Goal: Task Accomplishment & Management: Manage account settings

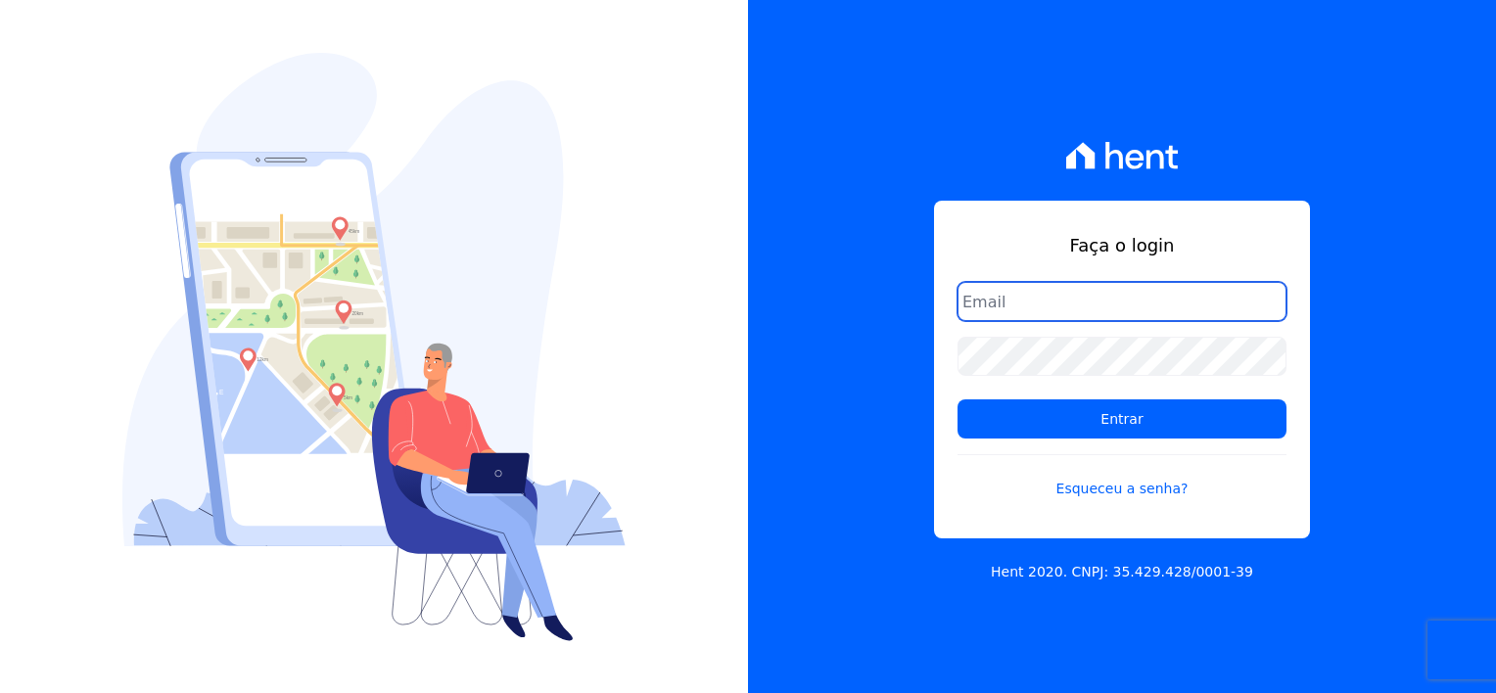
click at [1062, 309] on input "email" at bounding box center [1121, 301] width 329 height 39
type input "[EMAIL_ADDRESS][DOMAIN_NAME]"
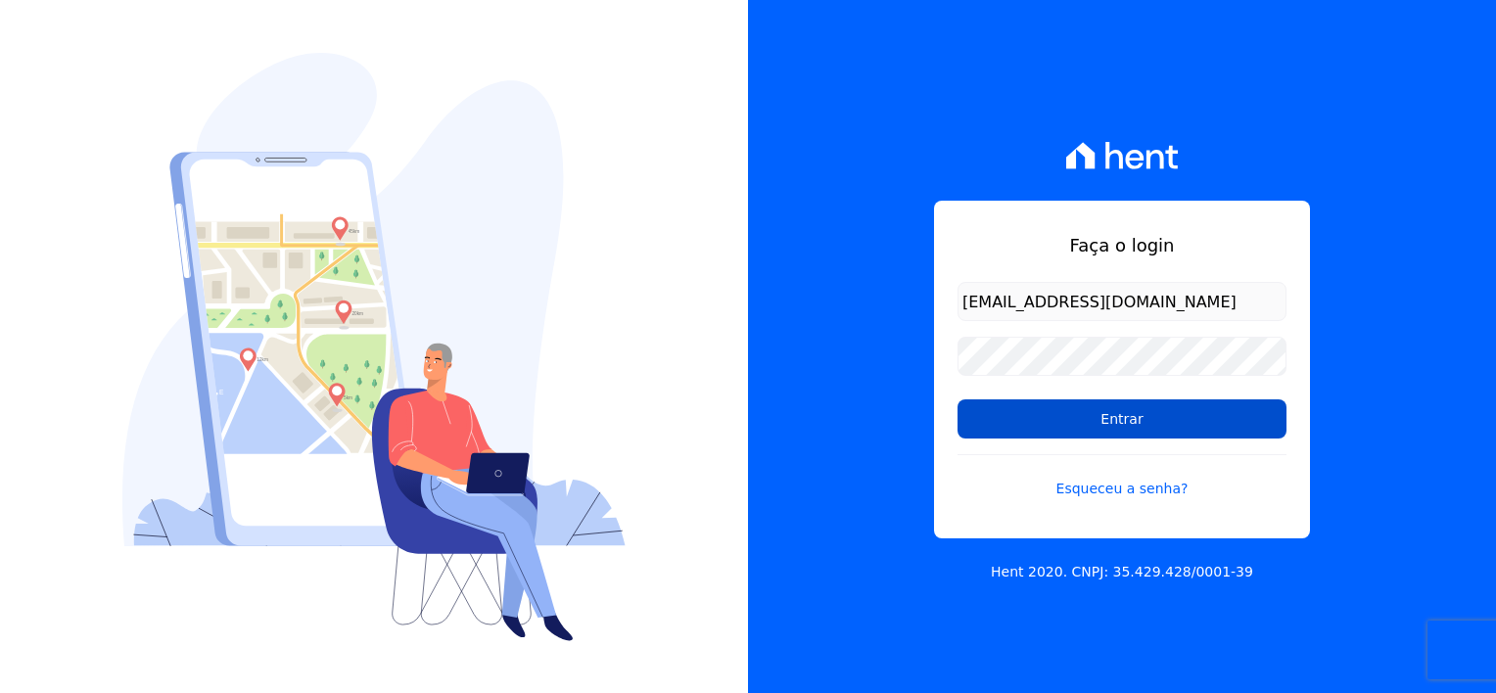
click at [1100, 427] on input "Entrar" at bounding box center [1121, 418] width 329 height 39
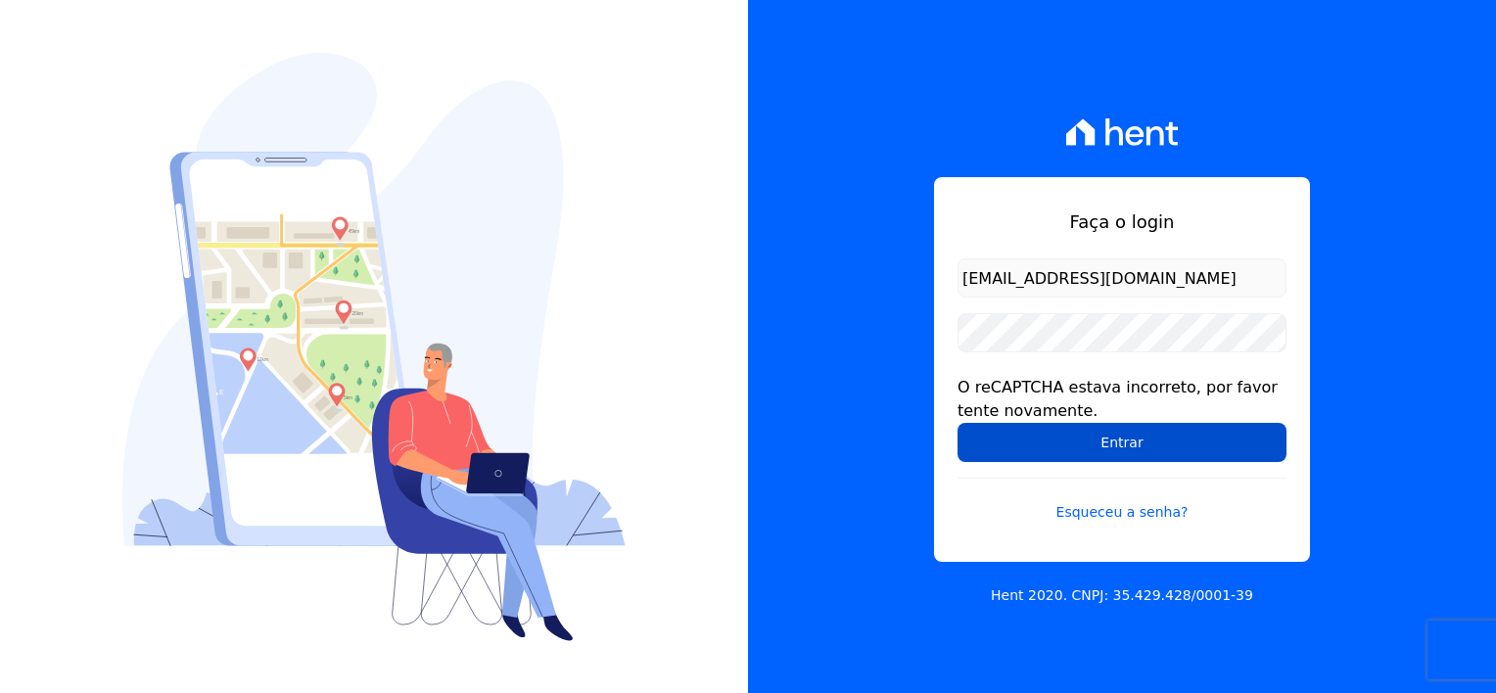
click at [1113, 429] on input "Entrar" at bounding box center [1121, 442] width 329 height 39
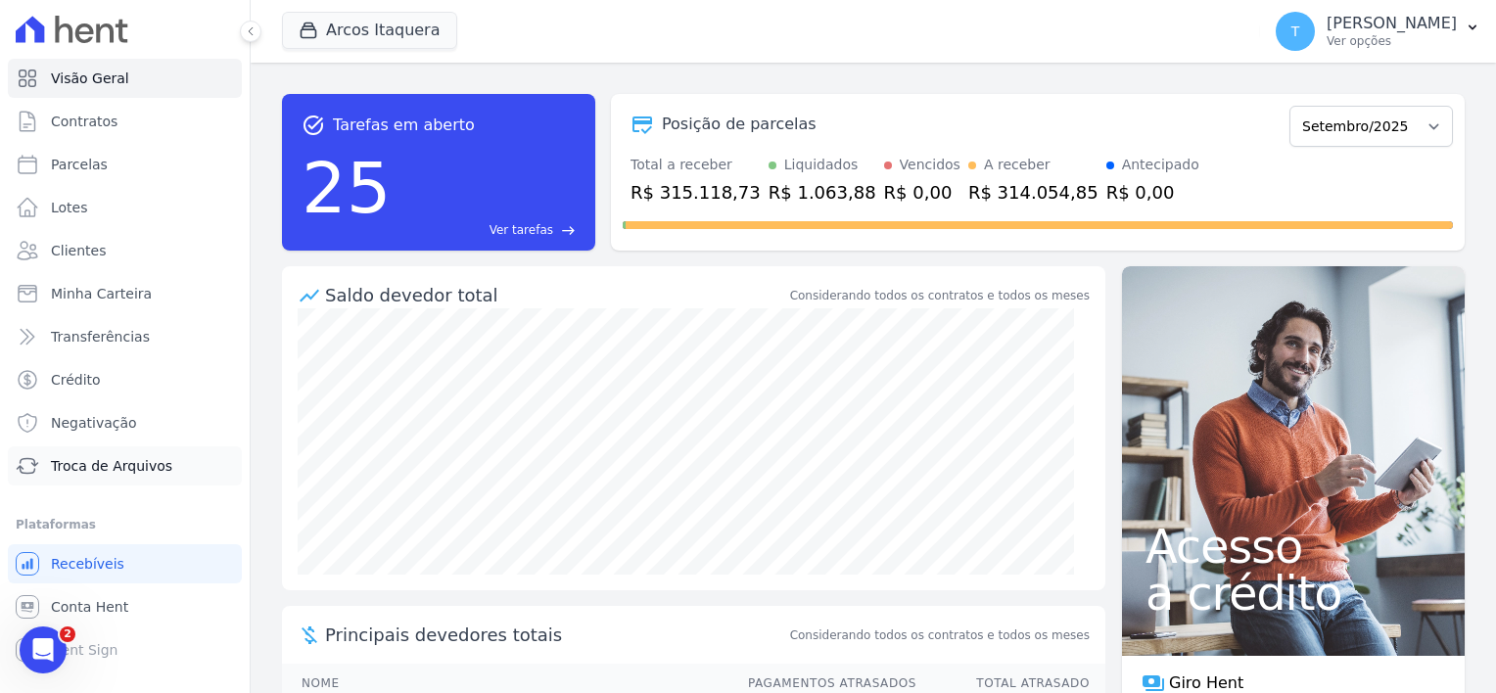
click at [130, 463] on span "Troca de Arquivos" at bounding box center [111, 466] width 121 height 20
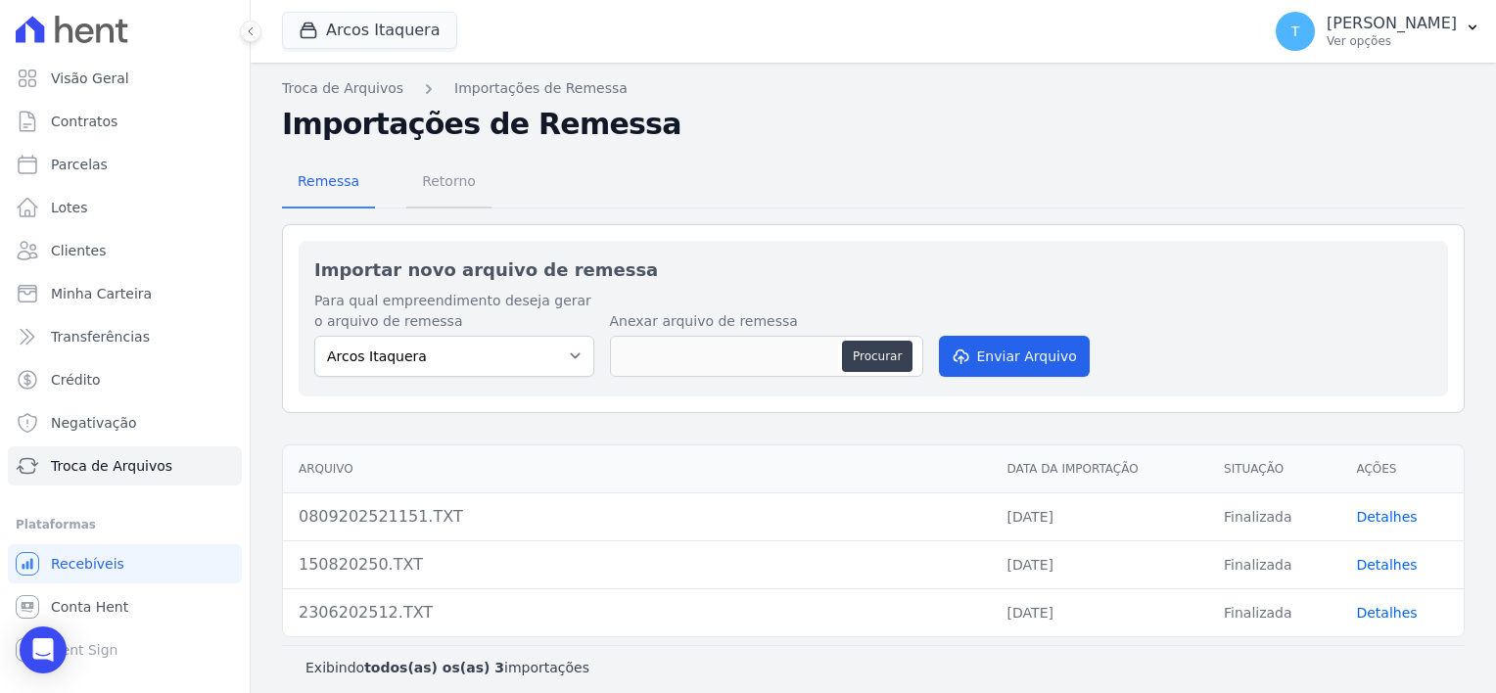
click at [439, 184] on span "Retorno" at bounding box center [448, 181] width 77 height 39
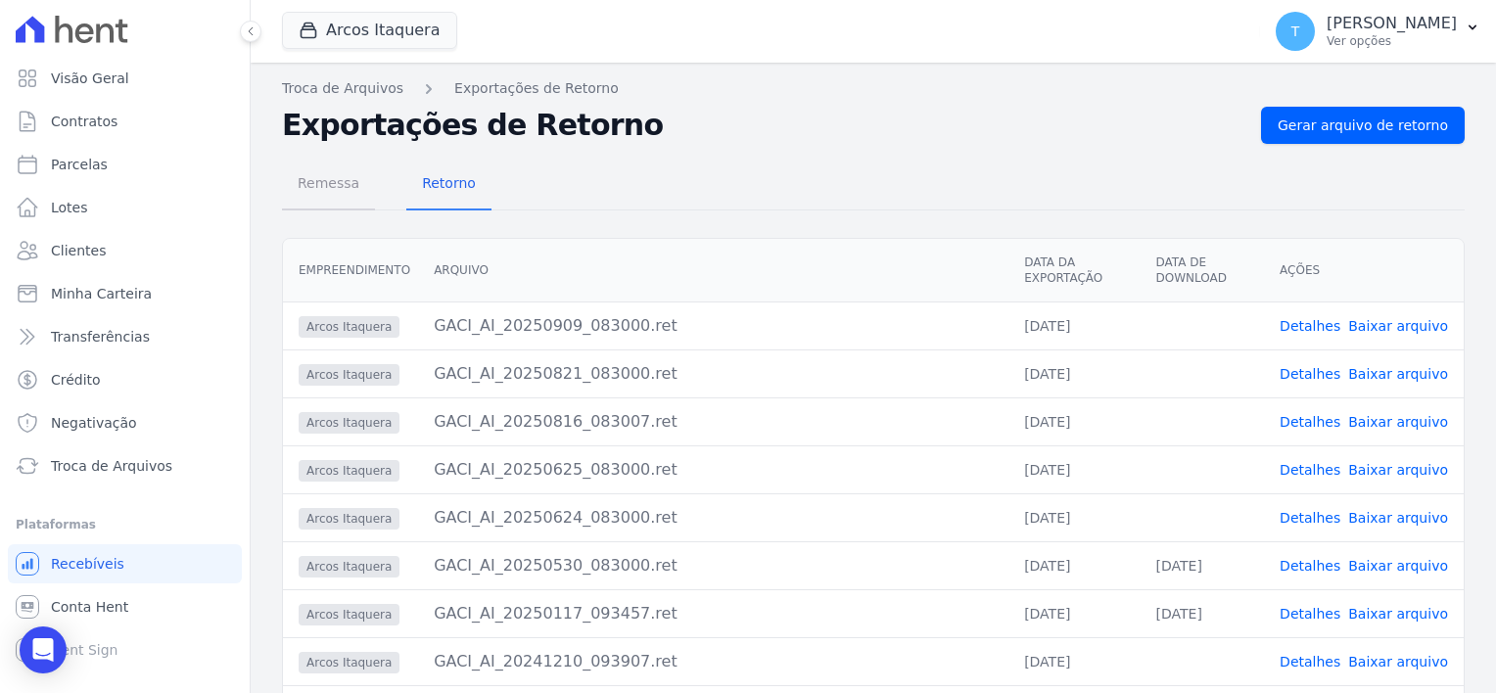
click at [325, 185] on span "Remessa" at bounding box center [328, 182] width 85 height 39
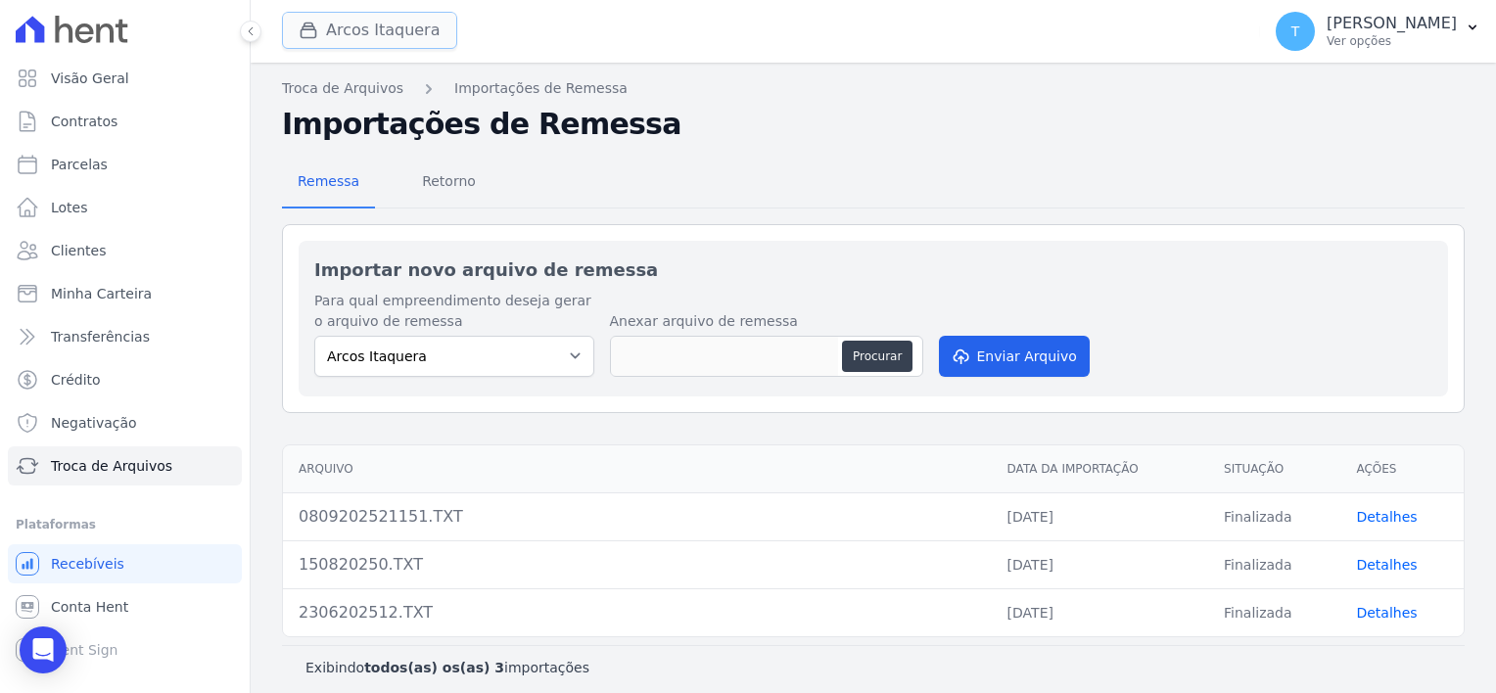
click at [328, 31] on button "Arcos Itaquera" at bounding box center [369, 30] width 175 height 37
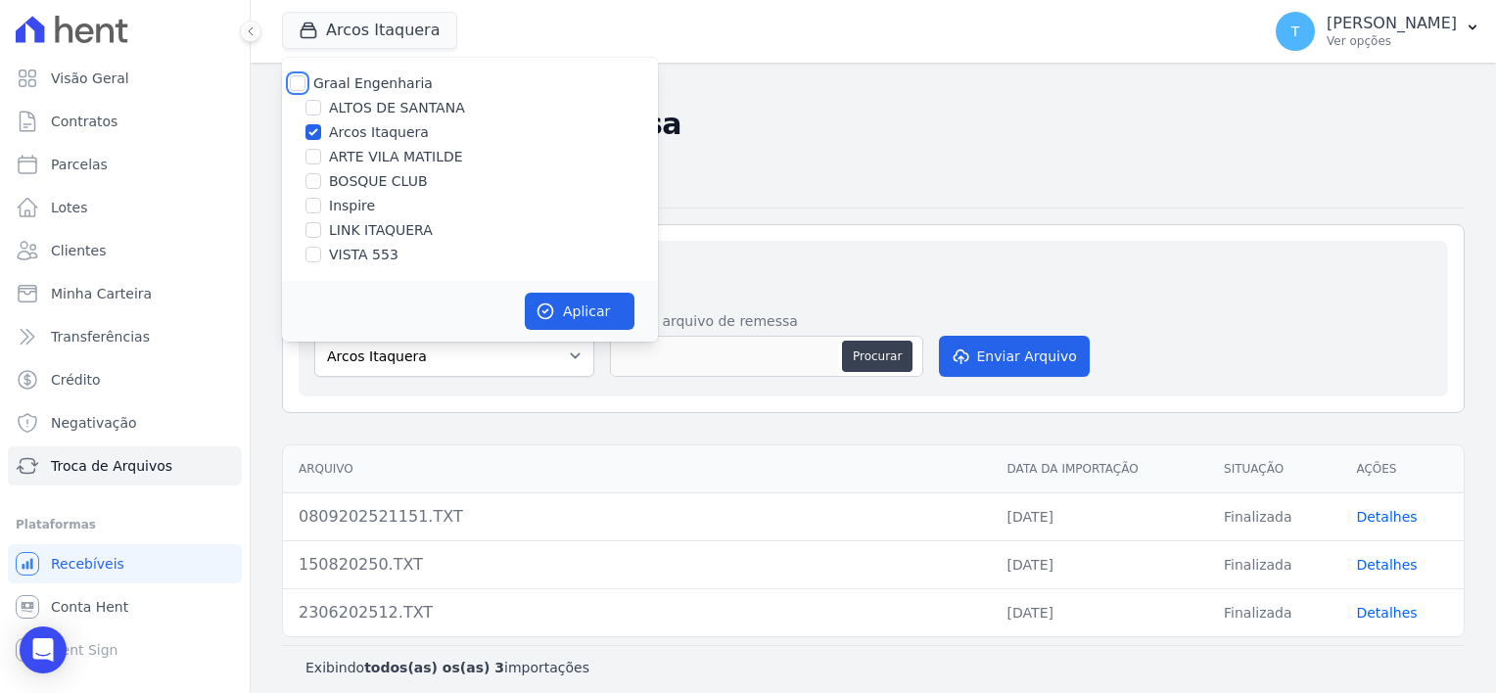
click at [298, 84] on input "Graal Engenharia" at bounding box center [298, 83] width 16 height 16
checkbox input "true"
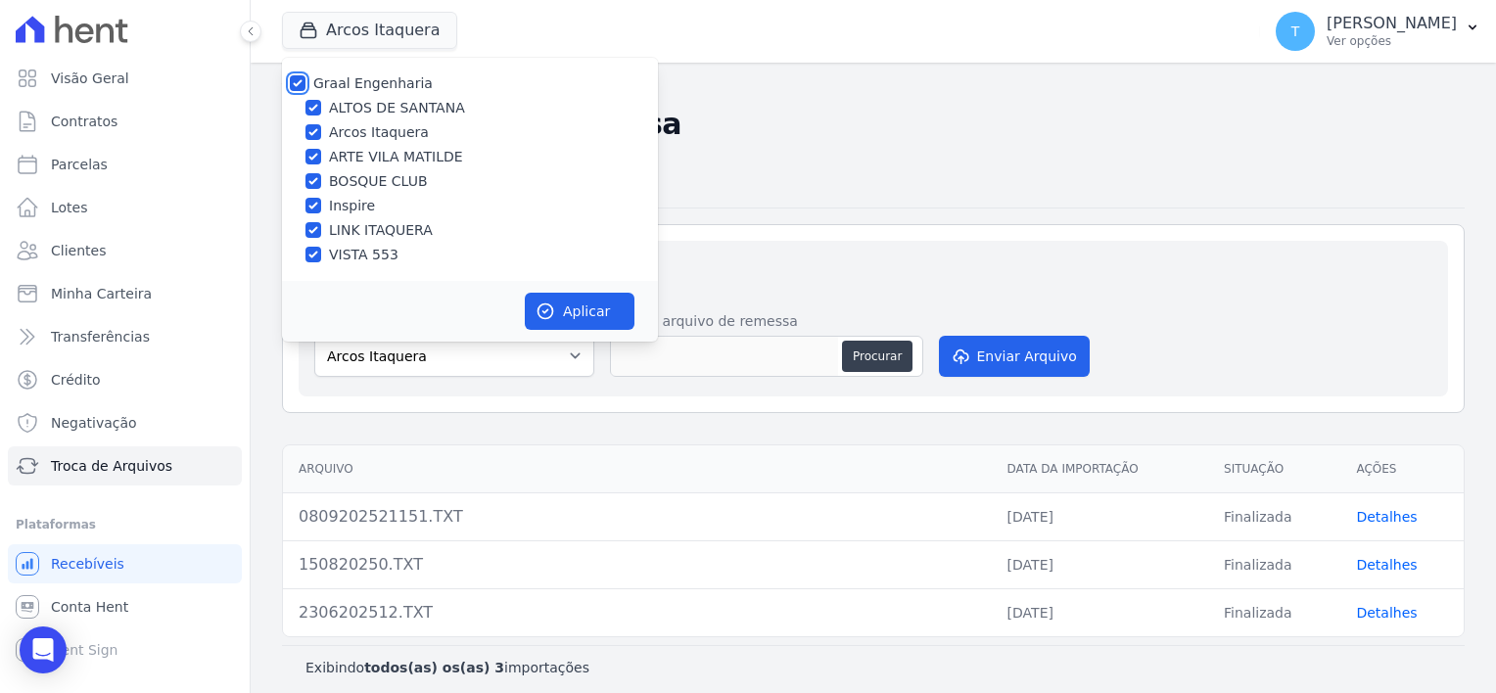
checkbox input "true"
click at [556, 313] on button "Aplicar" at bounding box center [580, 311] width 110 height 37
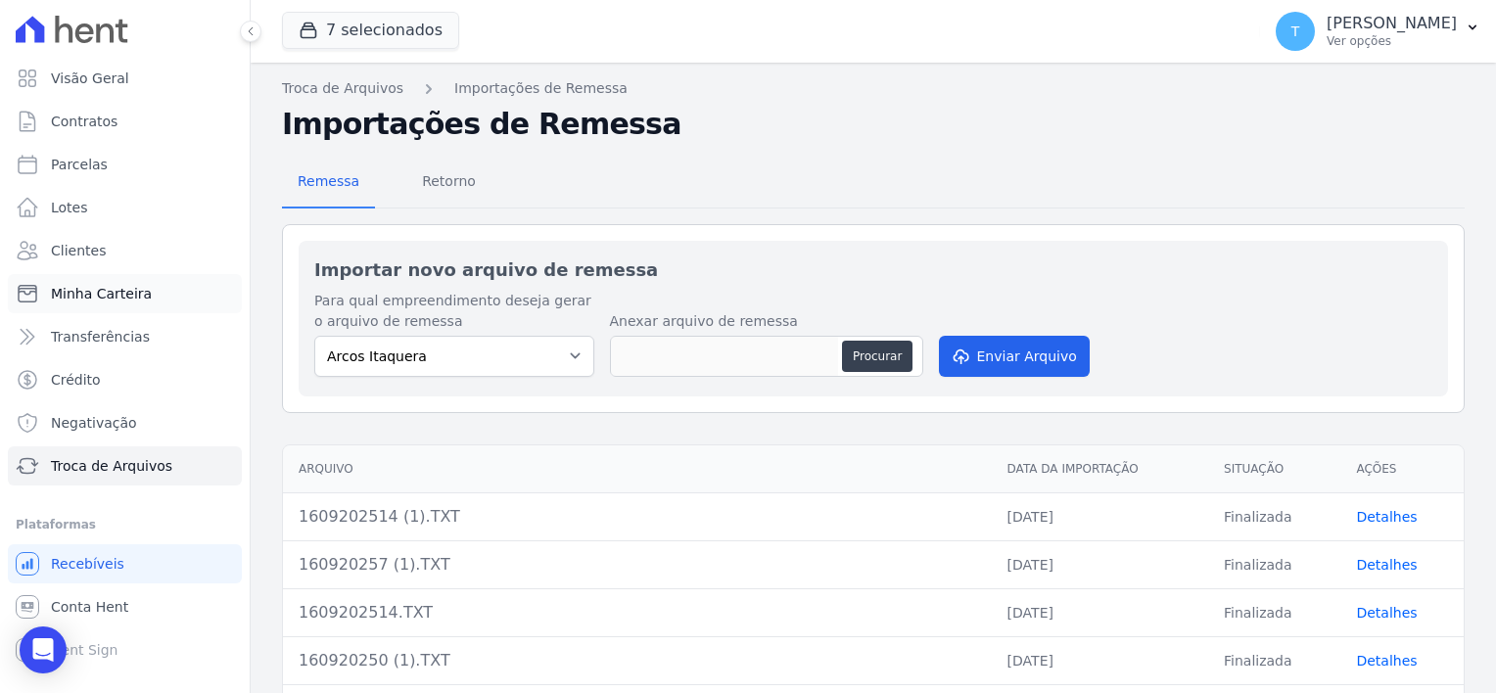
click at [106, 298] on span "Minha Carteira" at bounding box center [101, 294] width 101 height 20
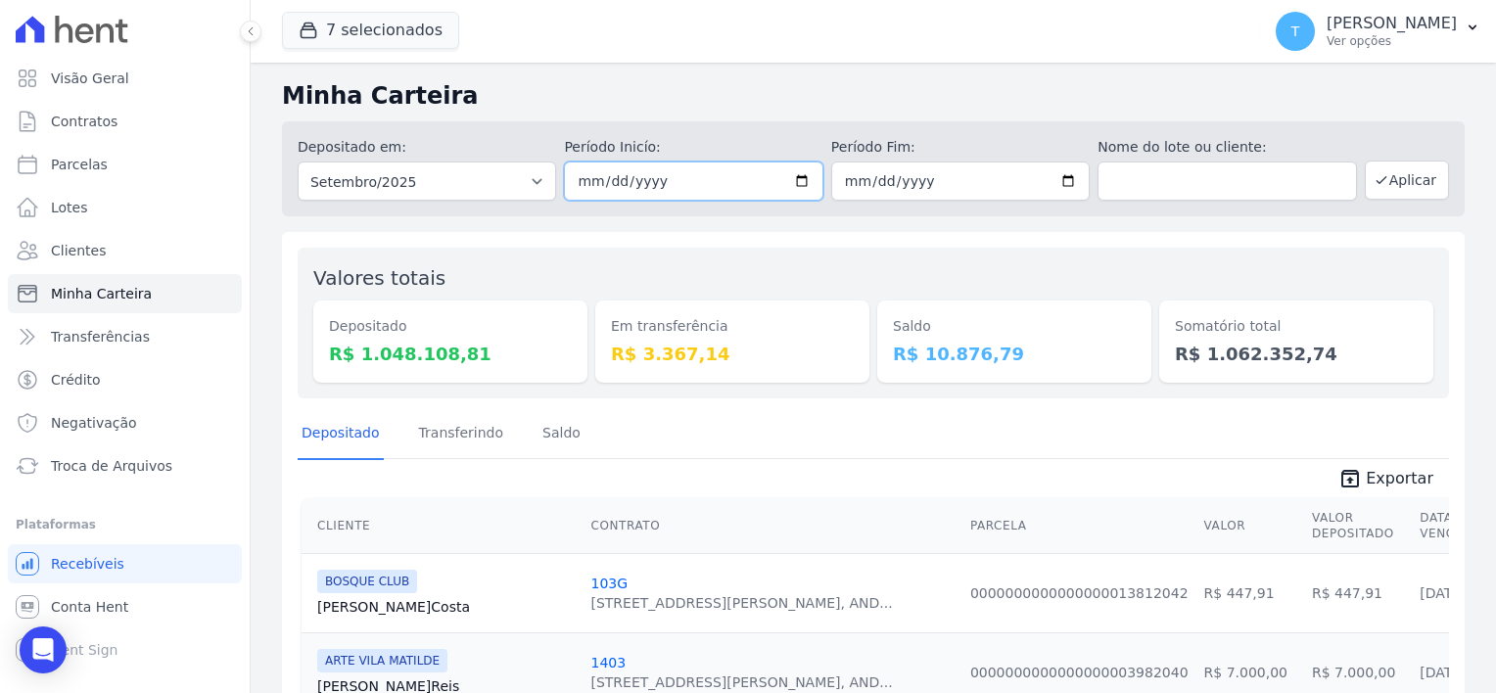
click at [791, 176] on input "2025-09-01" at bounding box center [693, 181] width 258 height 39
type input "2025-09-16"
click at [1054, 185] on input "2025-09-30" at bounding box center [960, 181] width 258 height 39
type input "2025-09-17"
click at [1377, 184] on button "Aplicar" at bounding box center [1407, 180] width 84 height 39
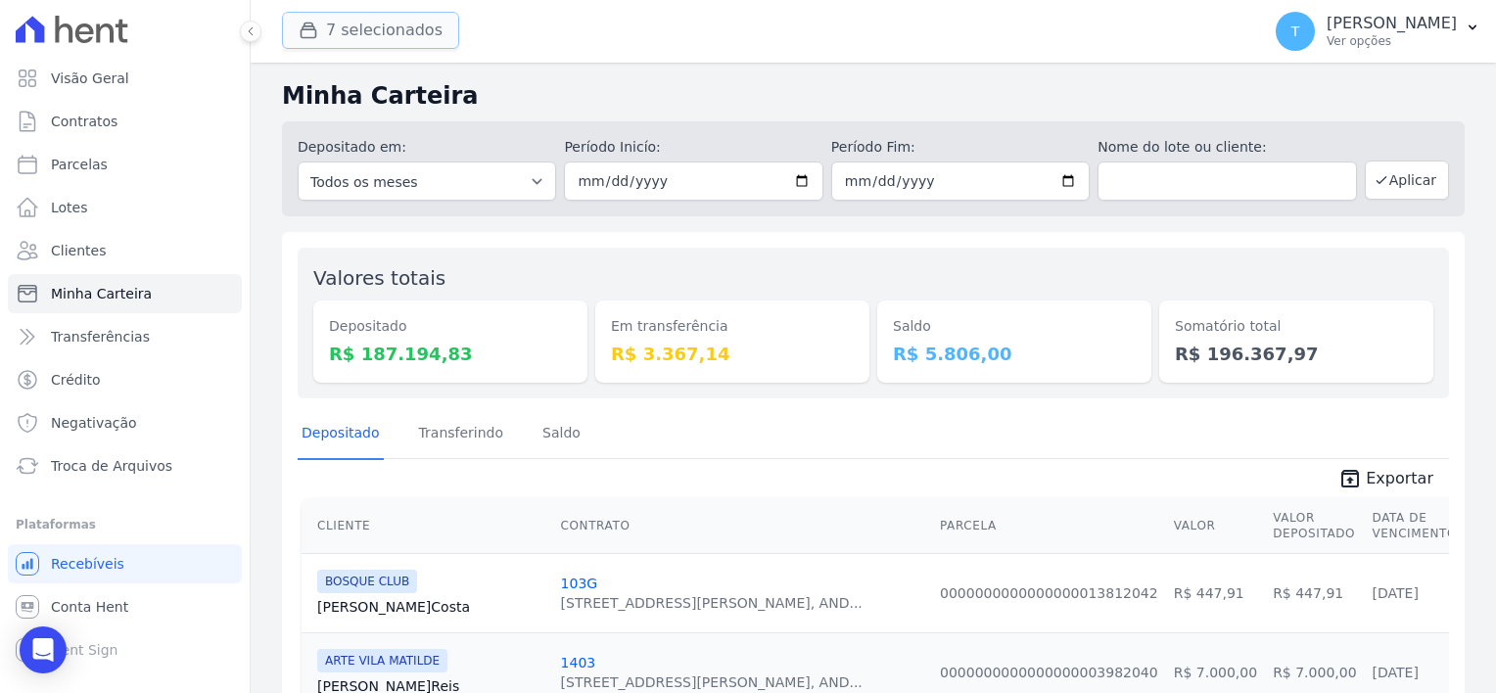
click at [373, 37] on button "7 selecionados" at bounding box center [370, 30] width 177 height 37
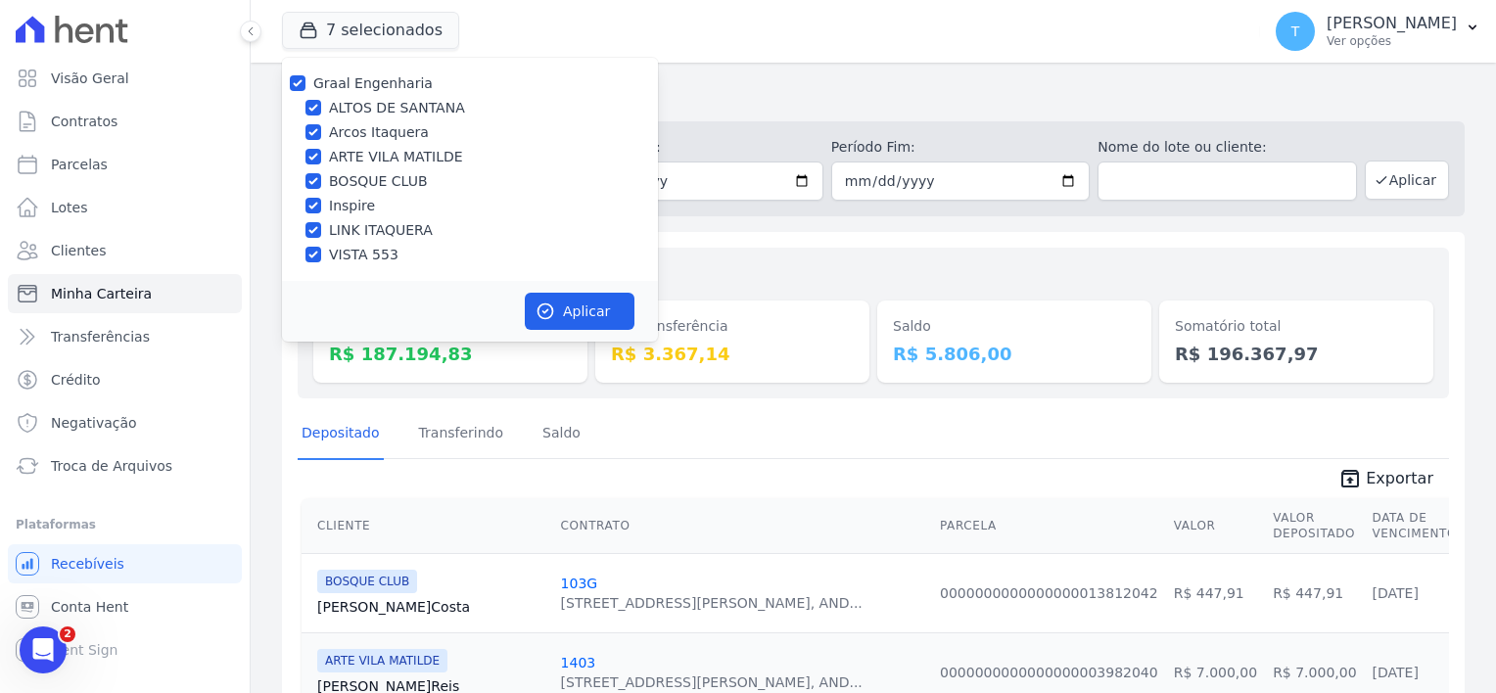
click at [305, 78] on div "Graal Engenharia" at bounding box center [470, 83] width 376 height 21
click at [291, 82] on input "Graal Engenharia" at bounding box center [298, 83] width 16 height 16
checkbox input "false"
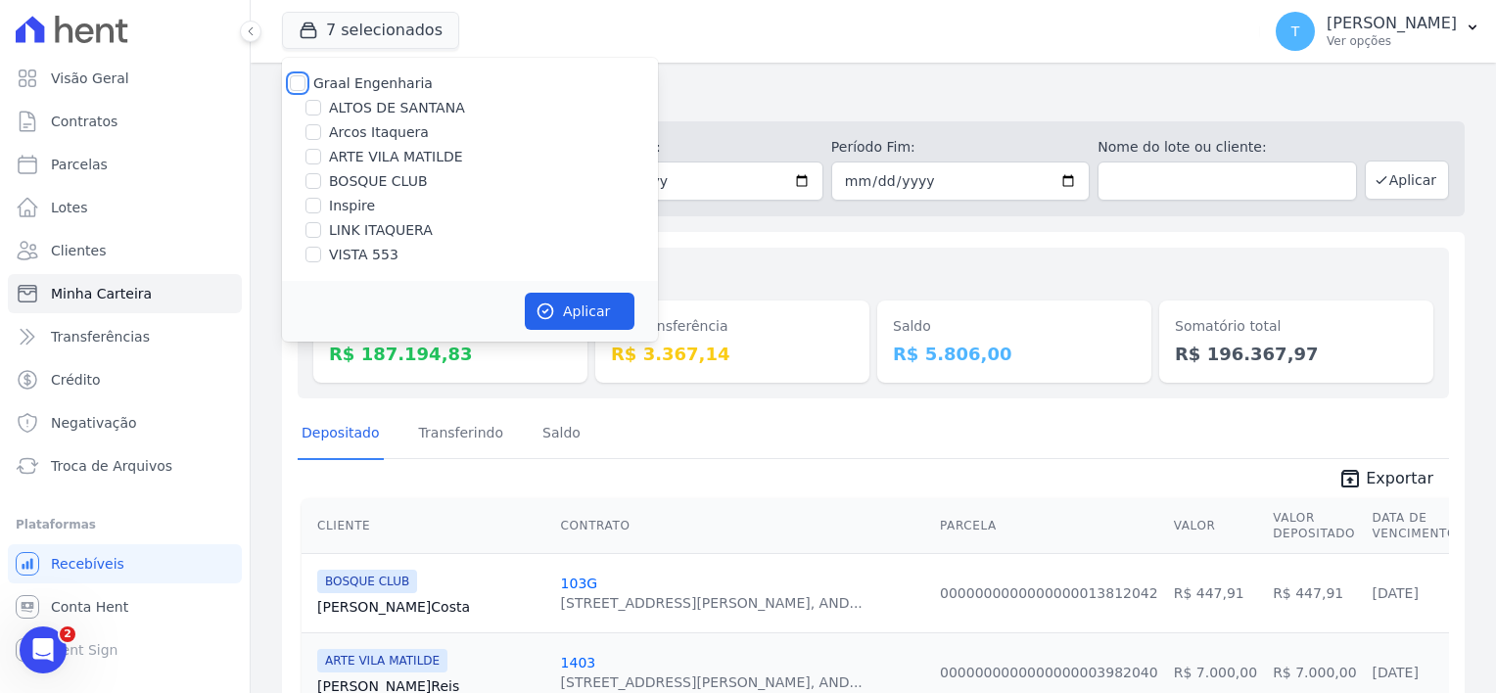
checkbox input "false"
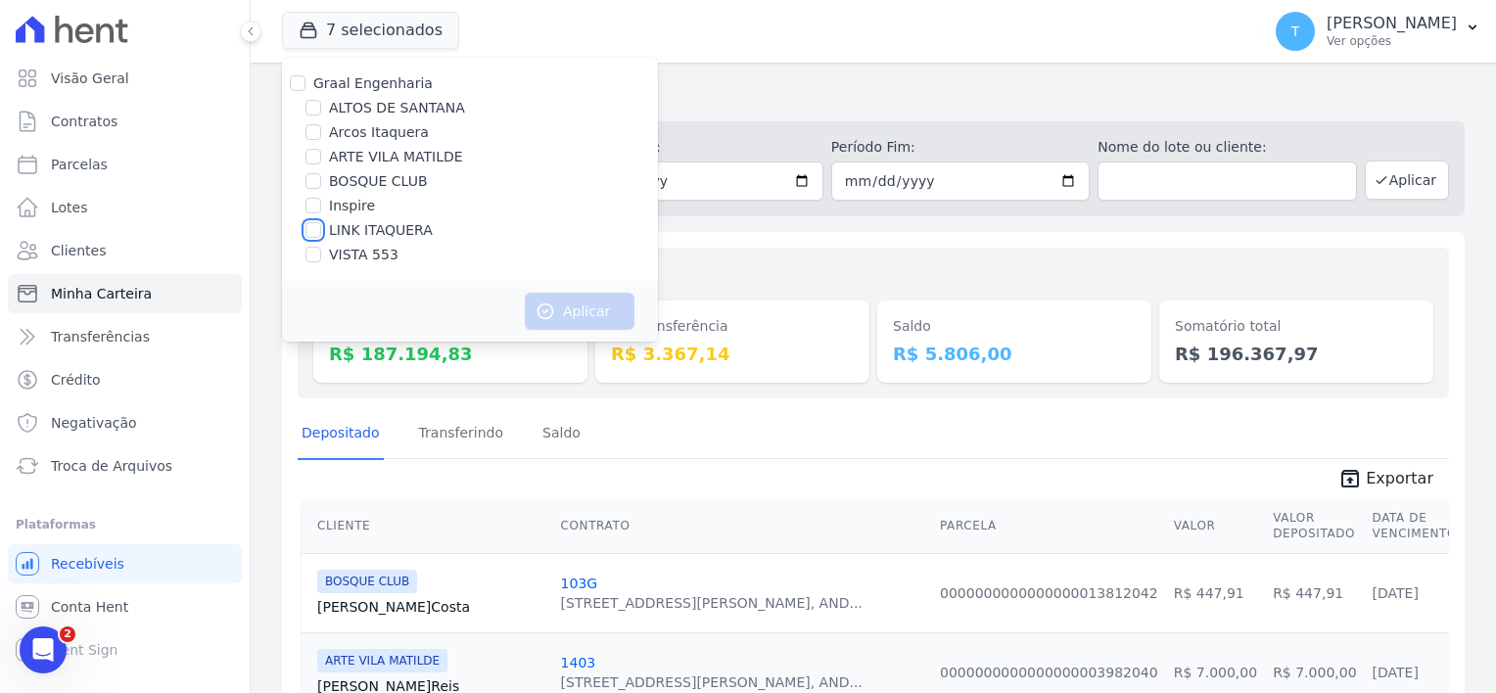
click at [309, 227] on input "LINK ITAQUERA" at bounding box center [313, 230] width 16 height 16
checkbox input "true"
click at [592, 321] on button "Aplicar" at bounding box center [580, 311] width 110 height 37
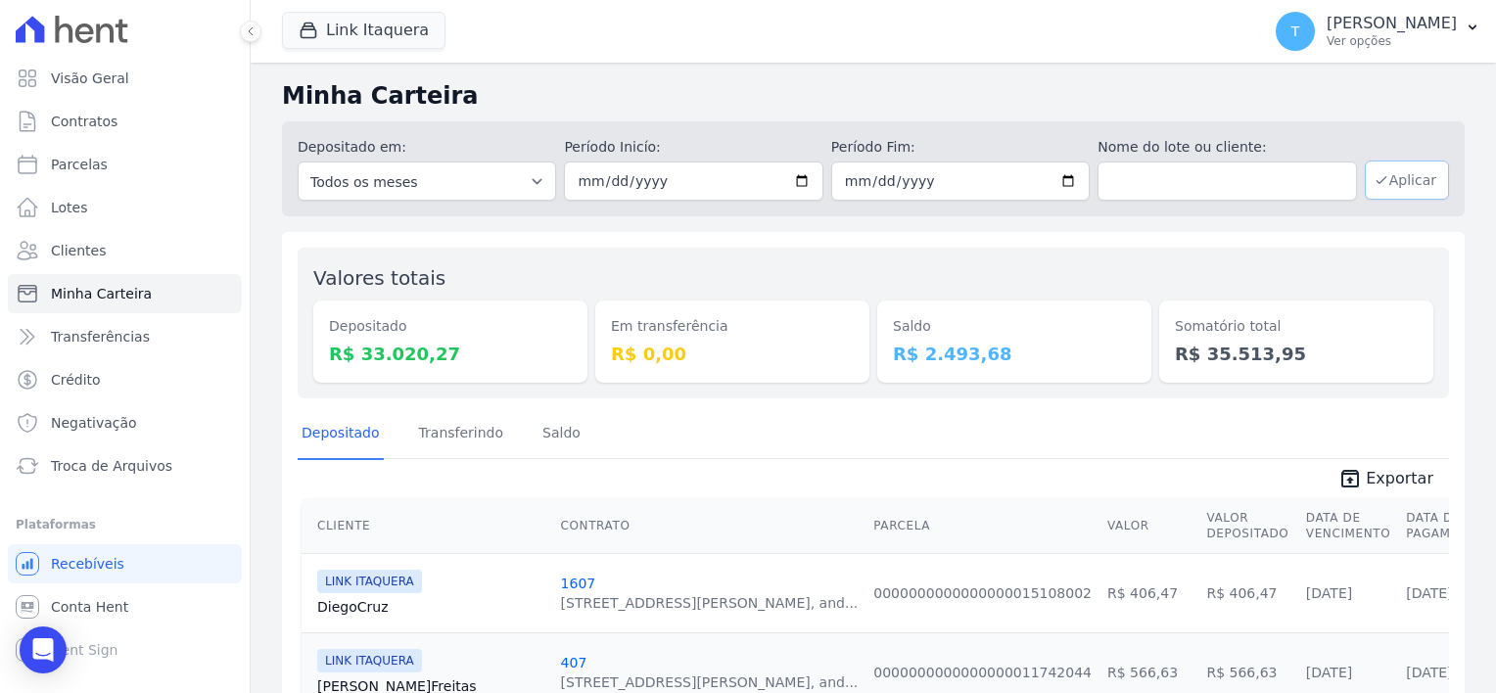
click at [1397, 176] on button "Aplicar" at bounding box center [1407, 180] width 84 height 39
click at [1394, 472] on span "Exportar" at bounding box center [1400, 478] width 68 height 23
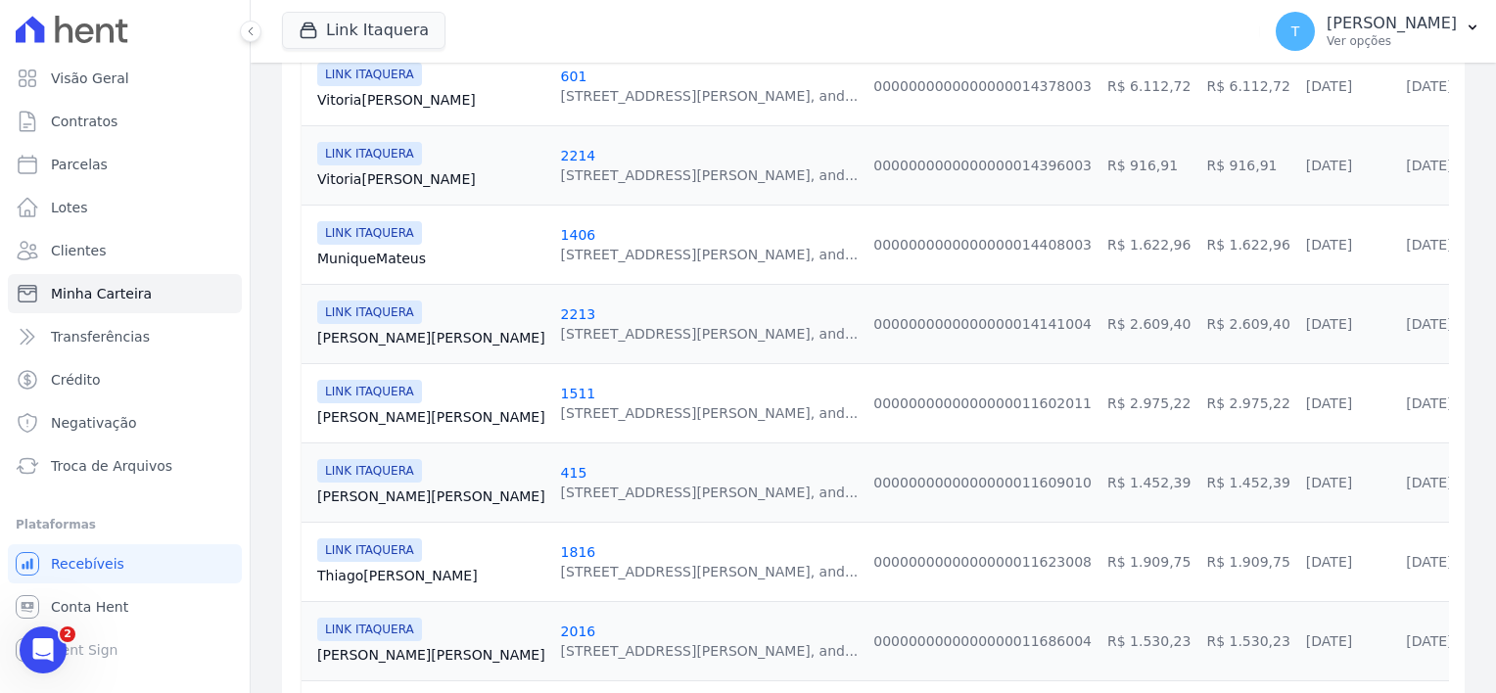
scroll to position [685, 0]
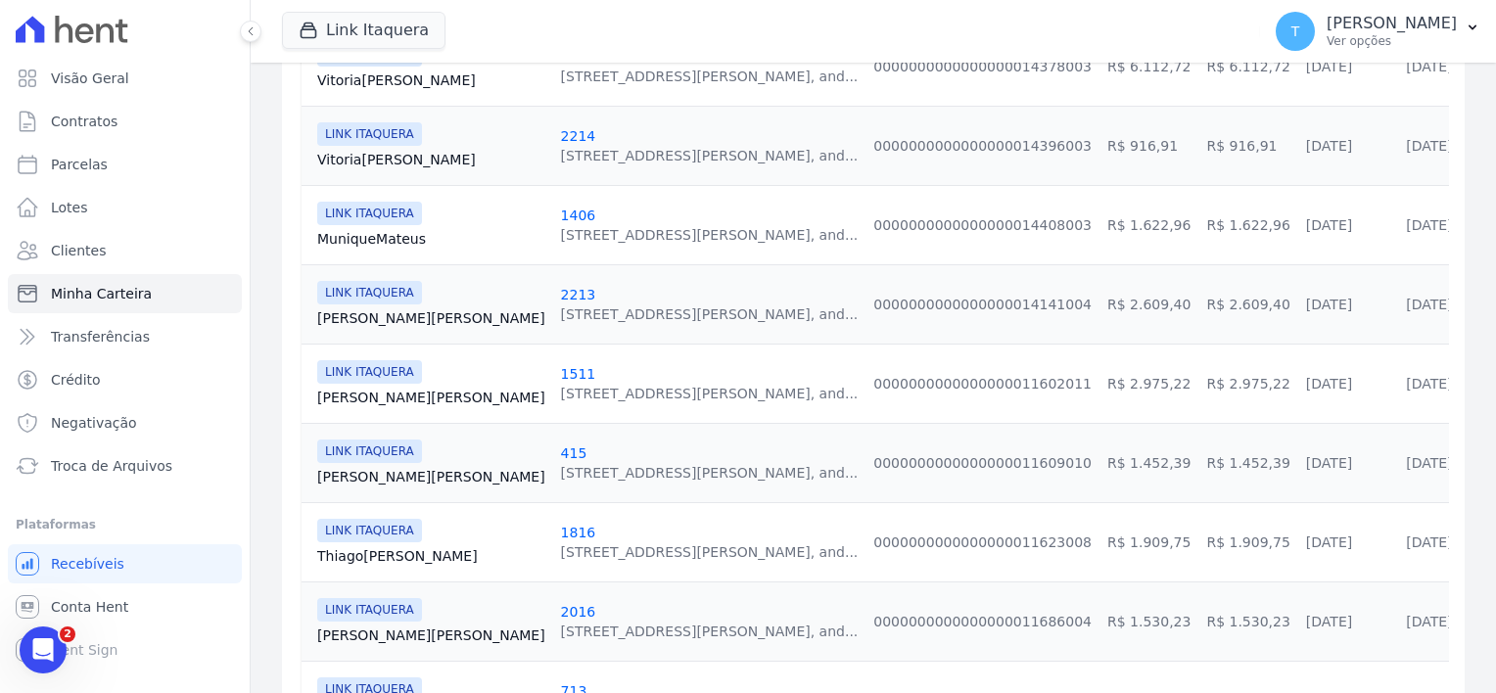
click at [376, 309] on link "Jorge Tavares" at bounding box center [431, 318] width 228 height 20
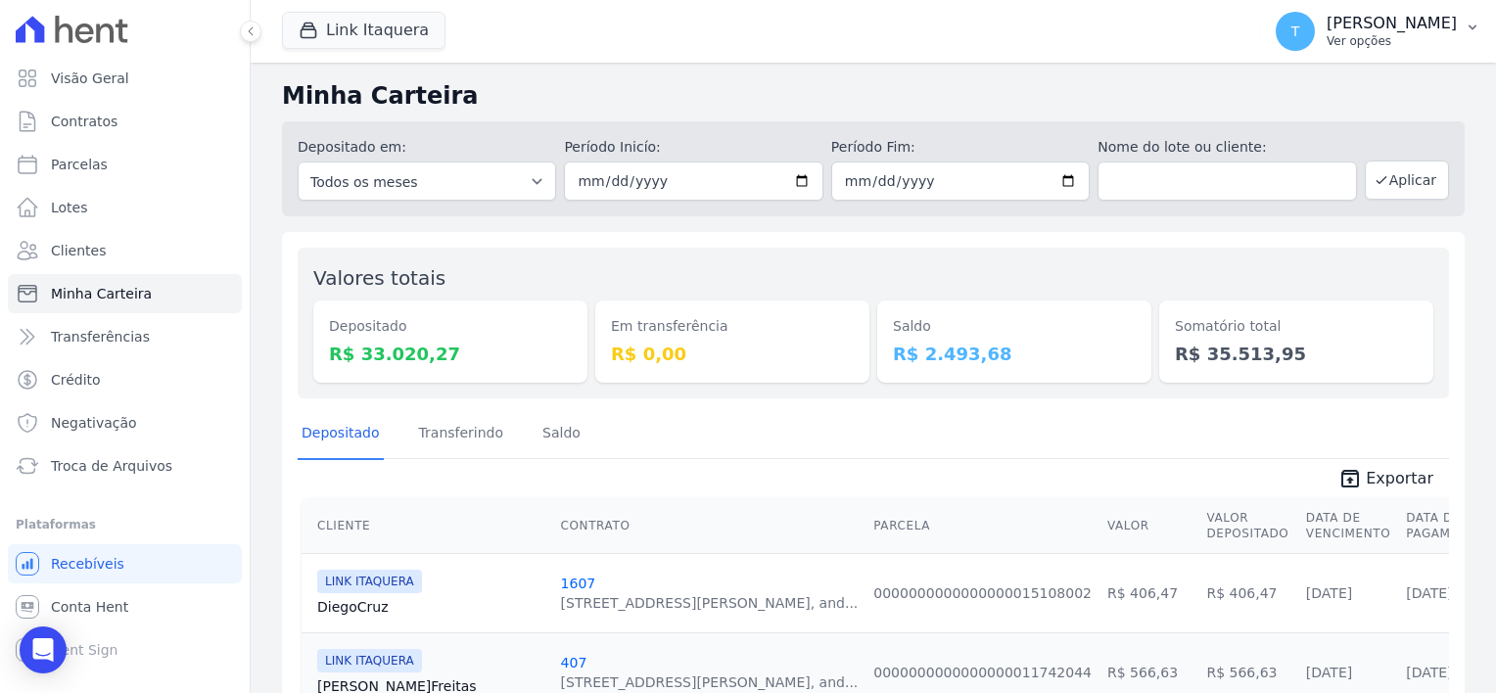
click at [1476, 38] on button "T Thayna Andrade de Freitas Ver opções" at bounding box center [1378, 31] width 236 height 55
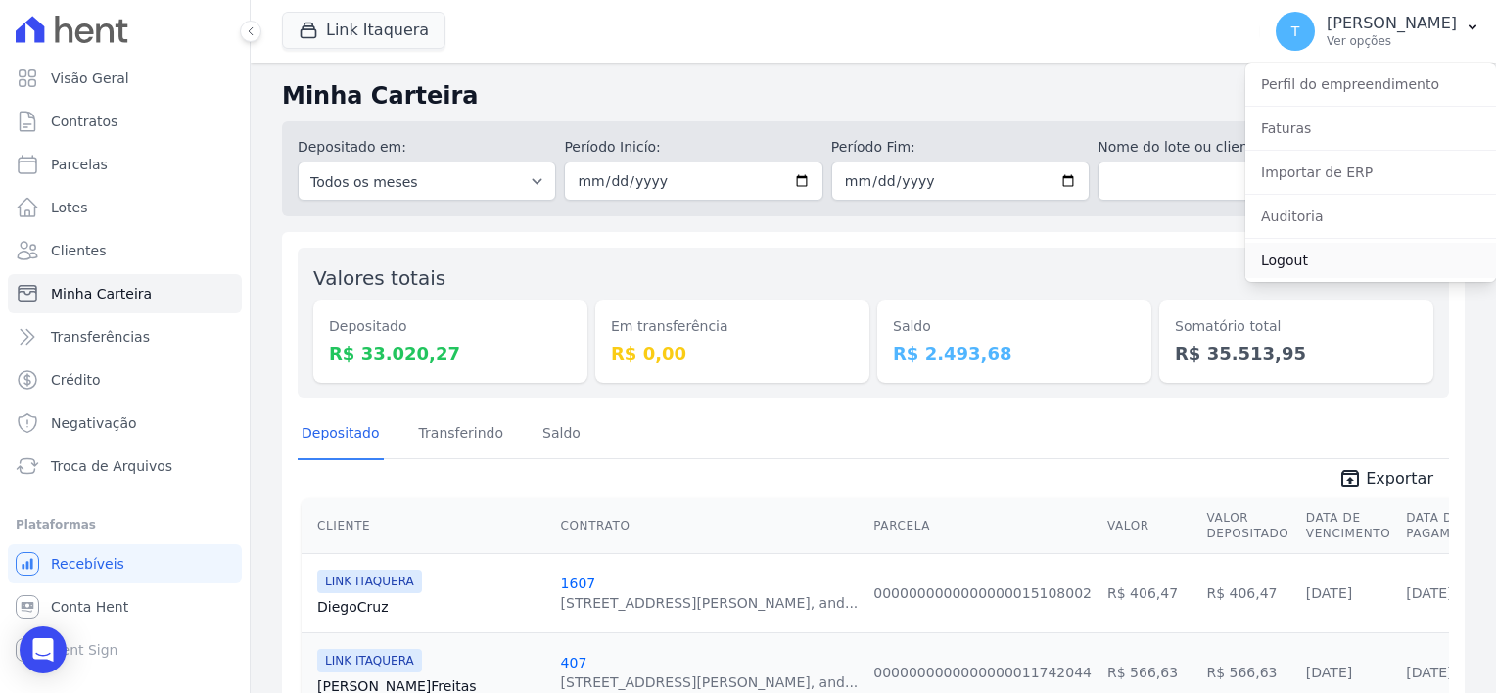
click at [1302, 266] on link "Logout" at bounding box center [1370, 260] width 251 height 35
